Goal: Navigation & Orientation: Find specific page/section

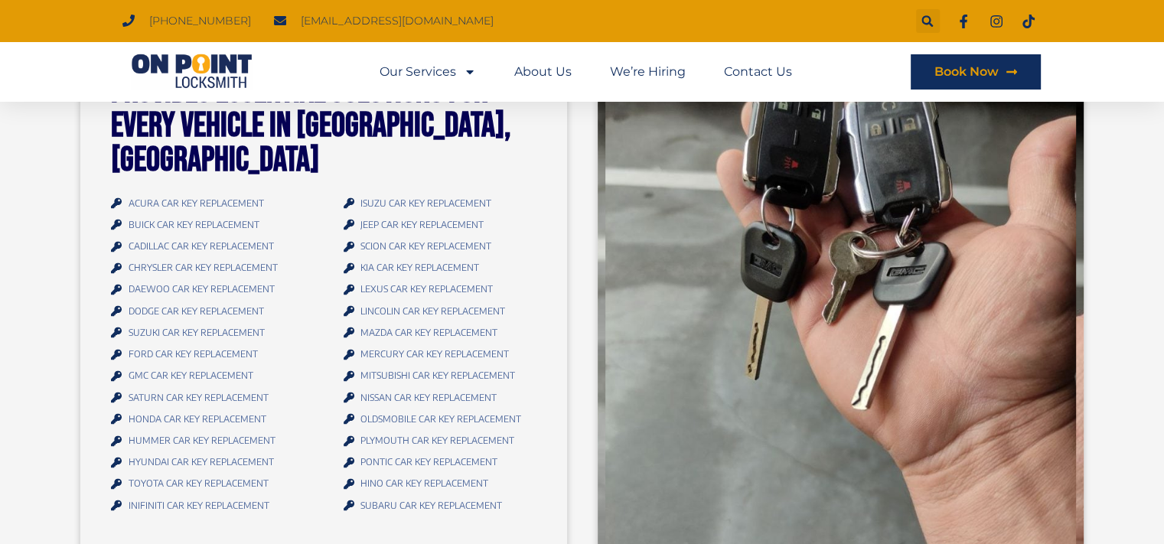
scroll to position [2297, 0]
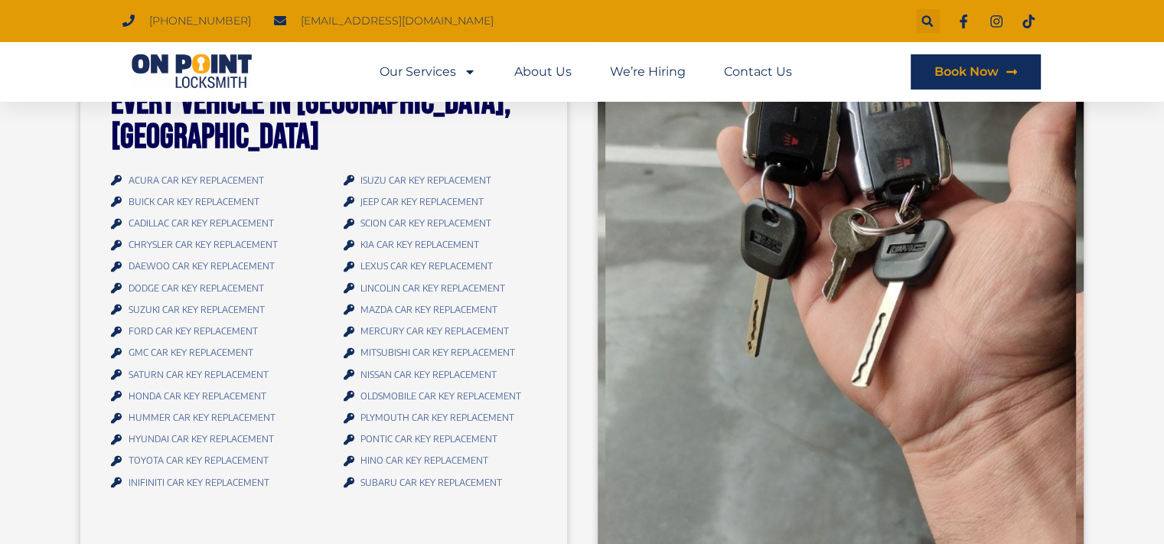
click at [390, 342] on span "MITSUBISHI CAR KEY REPLACEMENT" at bounding box center [436, 352] width 158 height 21
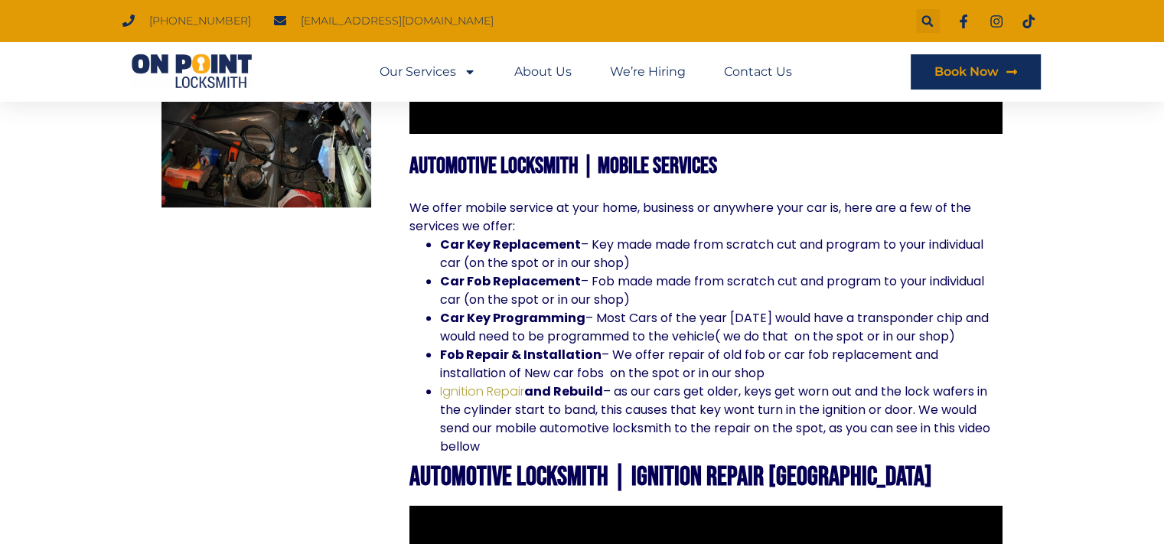
scroll to position [1148, 0]
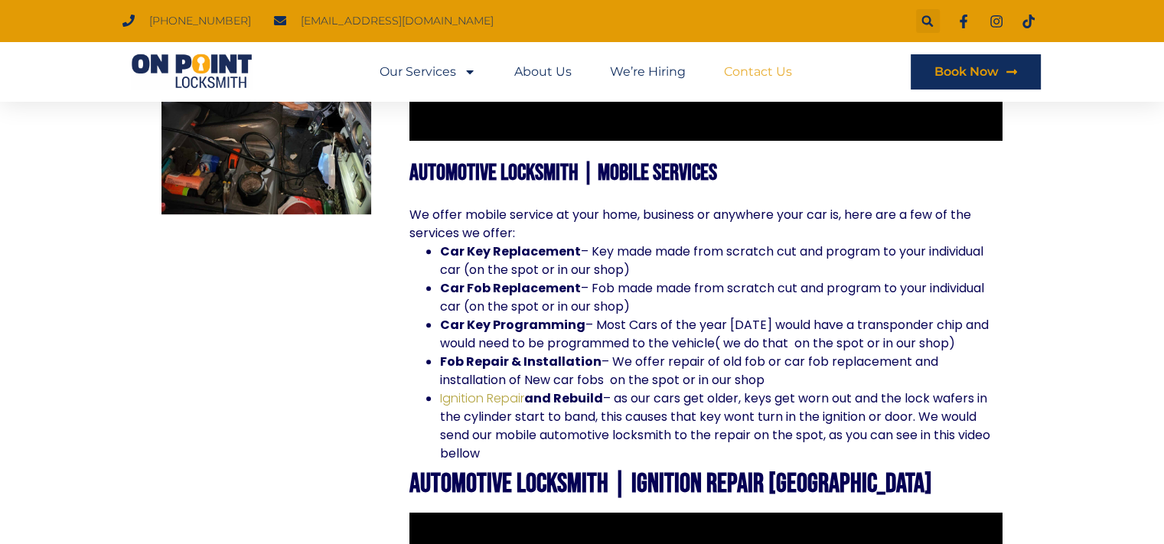
click at [764, 73] on link "Contact Us" at bounding box center [758, 71] width 68 height 35
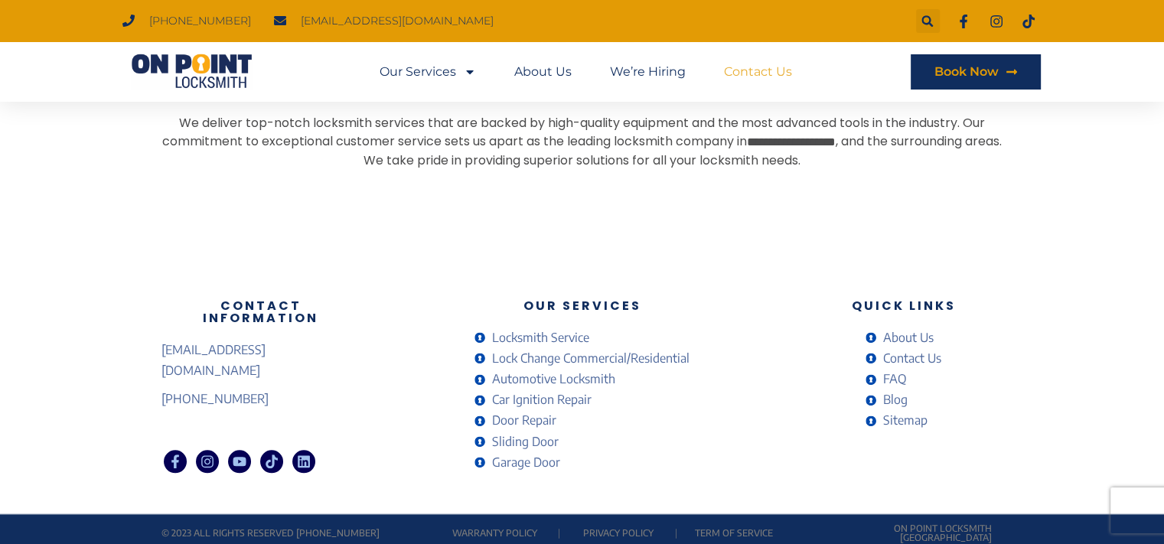
scroll to position [1341, 0]
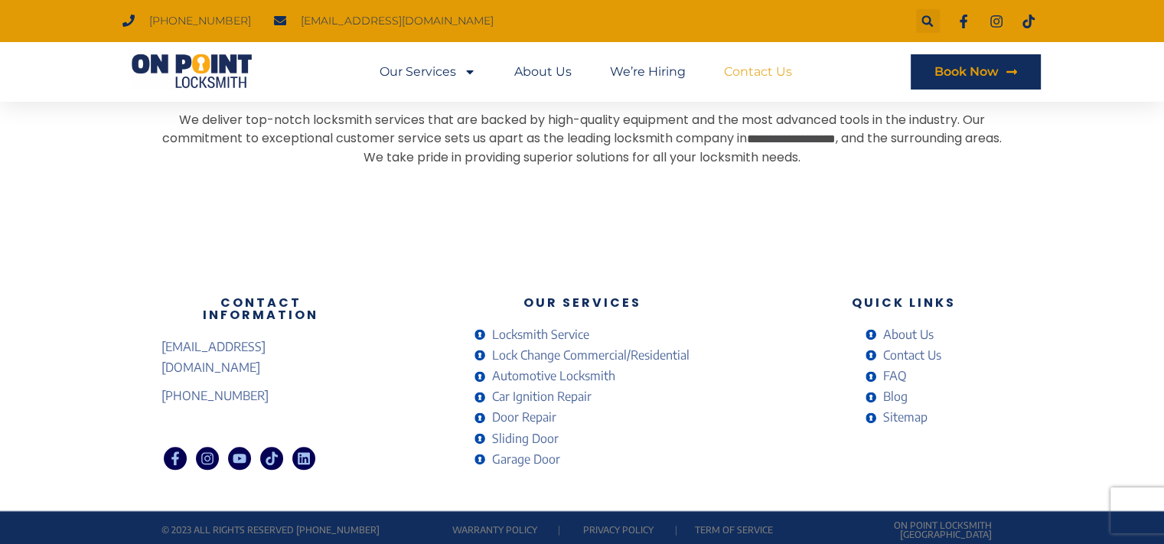
click at [900, 330] on span "About Us" at bounding box center [907, 335] width 54 height 21
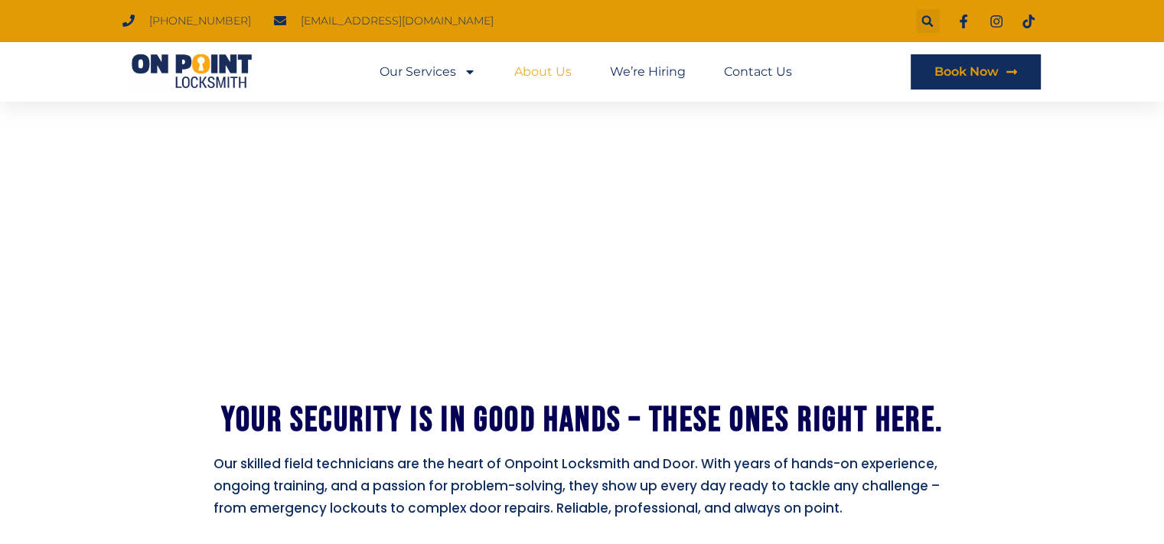
scroll to position [995, 0]
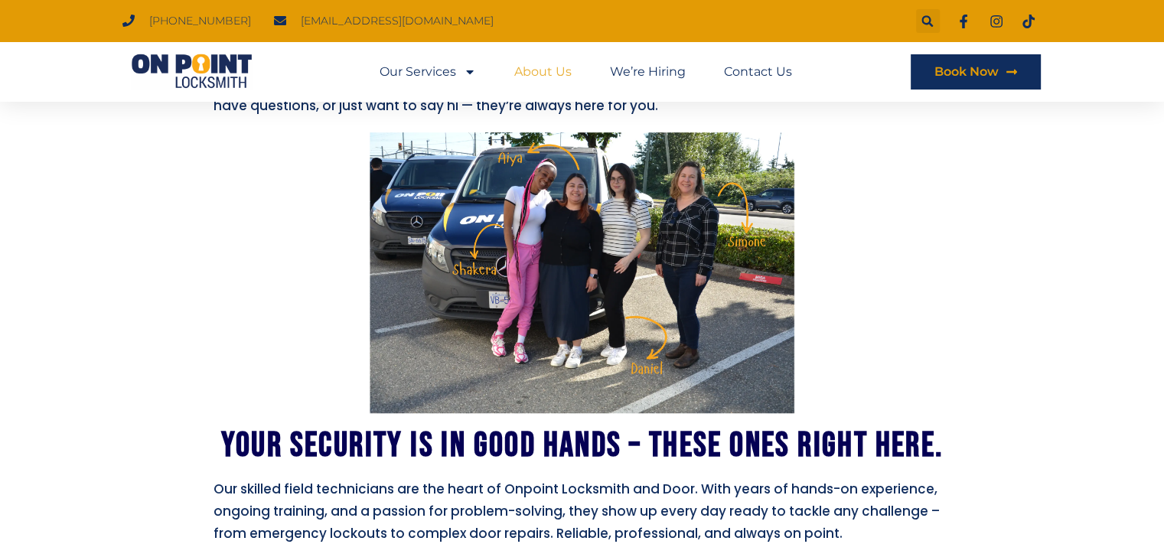
click at [557, 184] on img at bounding box center [582, 272] width 425 height 281
click at [560, 204] on img at bounding box center [582, 272] width 425 height 281
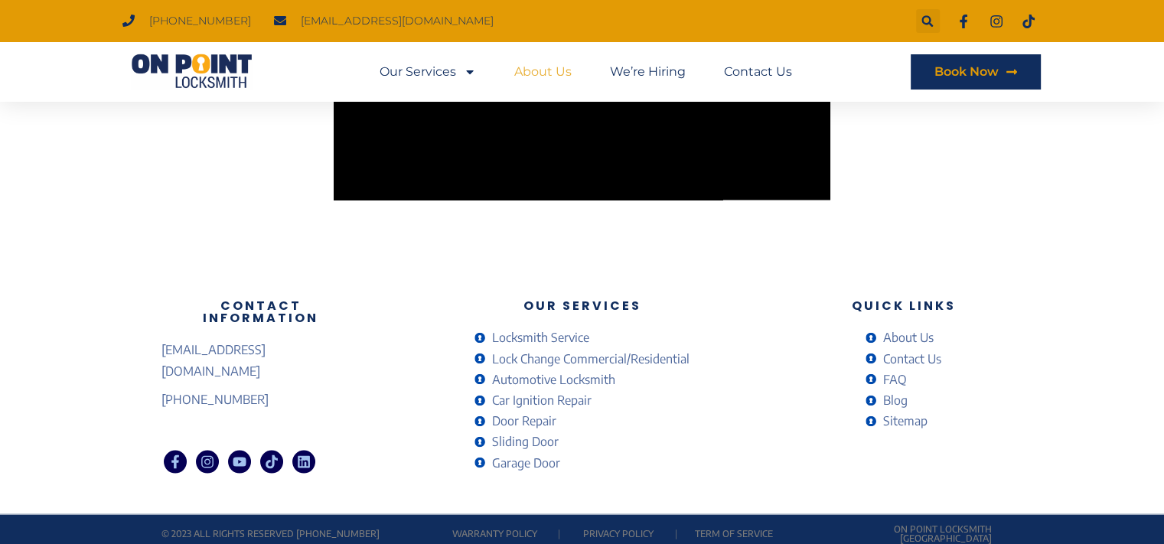
scroll to position [2811, 0]
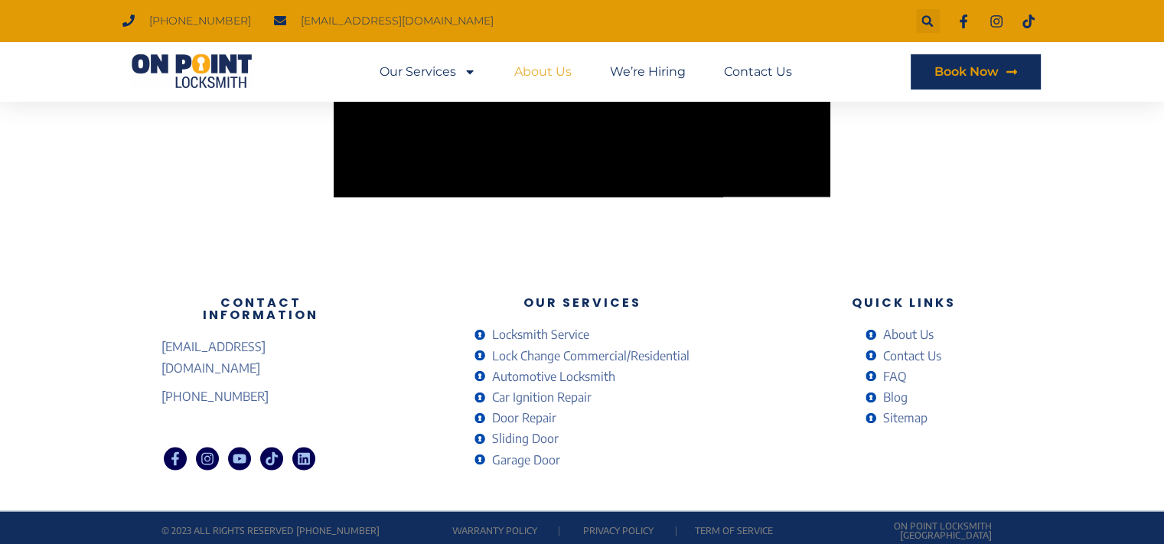
click at [906, 416] on span "Sitemap" at bounding box center [904, 417] width 48 height 21
click at [211, 67] on img at bounding box center [191, 72] width 138 height 37
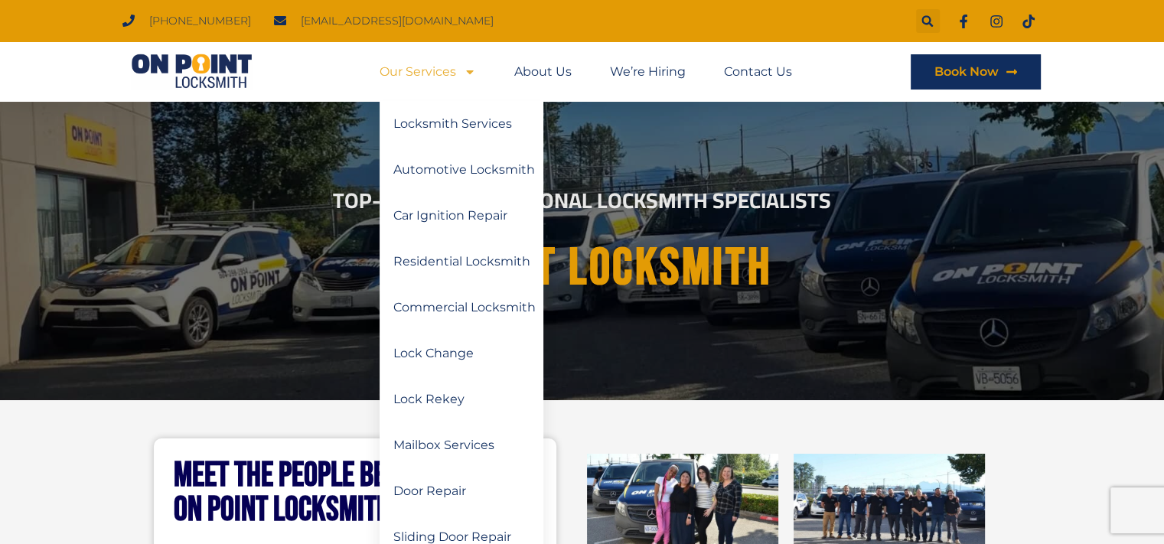
click at [452, 69] on link "Our Services" at bounding box center [428, 71] width 96 height 35
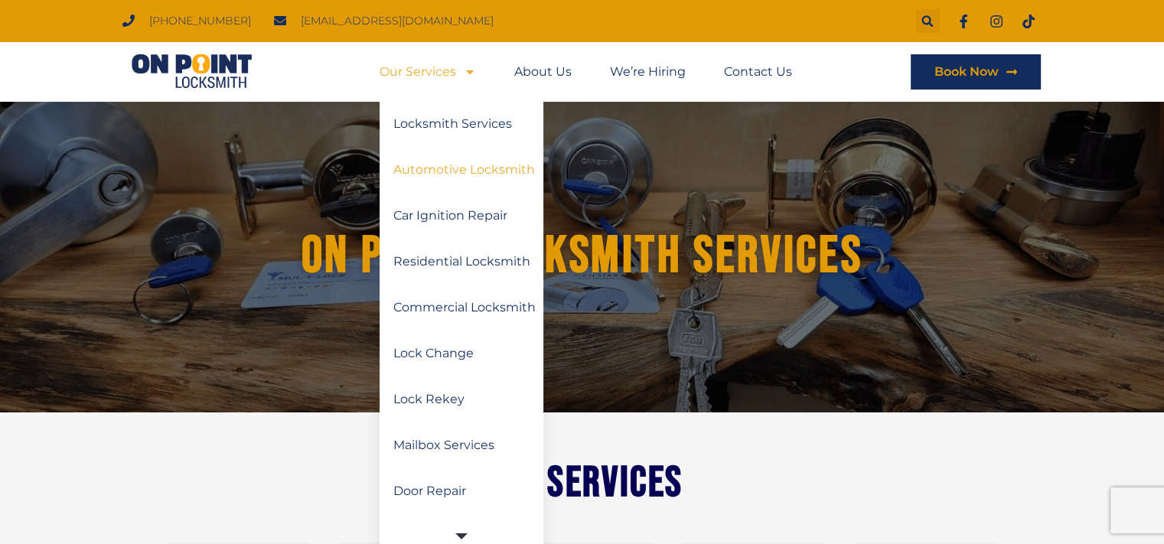
click at [466, 171] on link "Automotive Locksmith" at bounding box center [462, 170] width 164 height 46
